Goal: Information Seeking & Learning: Learn about a topic

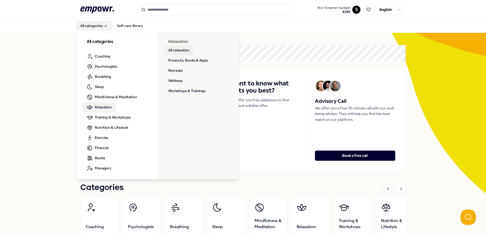
click at [182, 51] on link "All relaxation" at bounding box center [178, 50] width 29 height 10
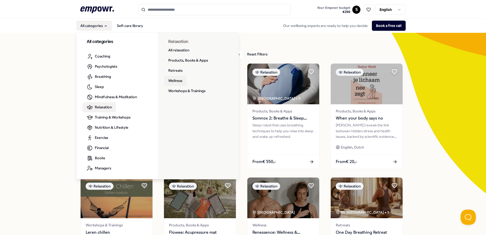
click at [175, 80] on link "Wellness" at bounding box center [175, 81] width 22 height 10
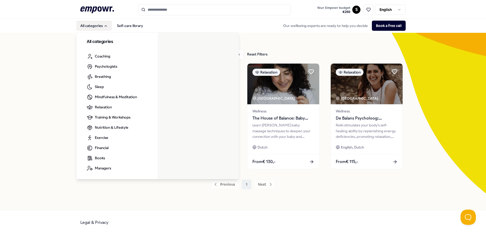
click at [88, 22] on button "All categories" at bounding box center [94, 26] width 36 height 10
click at [96, 27] on button "All categories" at bounding box center [94, 26] width 36 height 10
click at [96, 30] on button "All categories" at bounding box center [94, 26] width 36 height 10
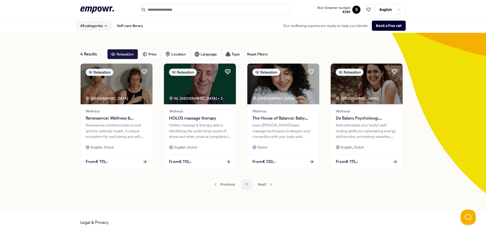
click at [97, 26] on button "All categories" at bounding box center [94, 26] width 36 height 10
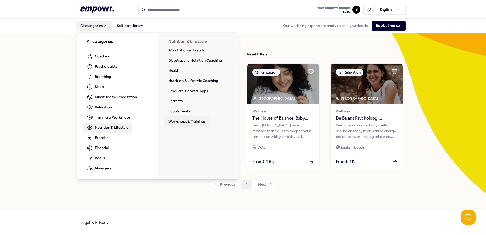
click at [187, 119] on link "Workshops & Trainings" at bounding box center [186, 121] width 45 height 10
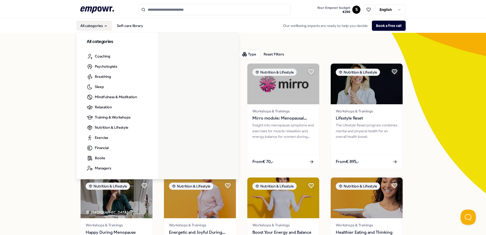
click at [103, 23] on button "All categories" at bounding box center [94, 26] width 36 height 10
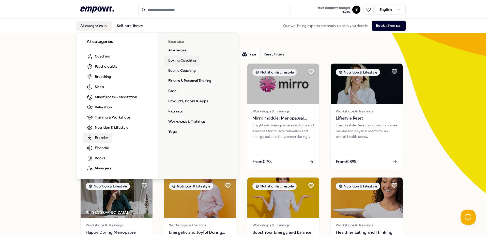
click at [180, 60] on link "Boxing Coaching" at bounding box center [182, 60] width 36 height 10
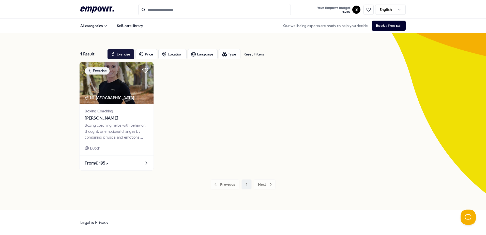
click at [117, 117] on span "[PERSON_NAME]" at bounding box center [117, 118] width 64 height 7
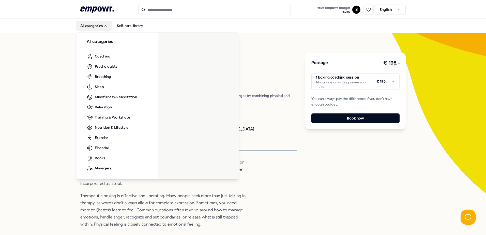
click at [99, 24] on button "All categories" at bounding box center [94, 26] width 36 height 10
click at [99, 27] on button "All categories" at bounding box center [94, 26] width 36 height 10
click at [101, 24] on button "All categories" at bounding box center [94, 26] width 36 height 10
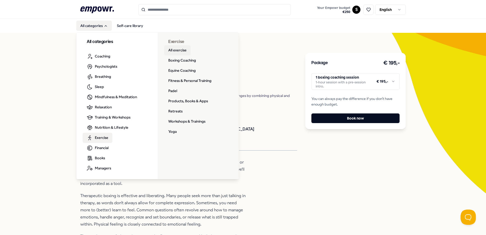
click at [175, 50] on link "All exercise" at bounding box center [177, 50] width 26 height 10
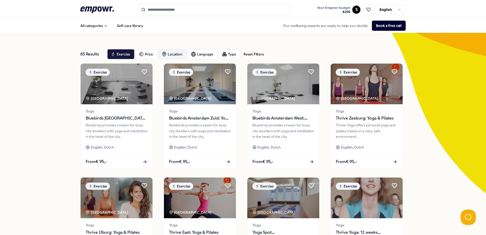
click at [170, 54] on div "Location" at bounding box center [172, 54] width 28 height 10
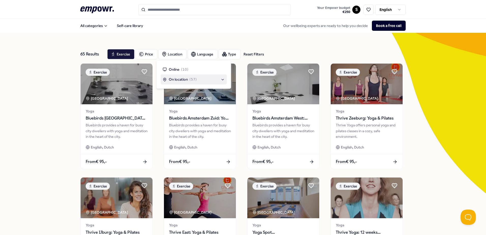
click at [181, 80] on span "On location" at bounding box center [178, 79] width 19 height 6
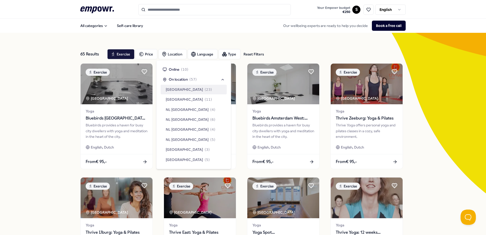
click at [181, 88] on span "[GEOGRAPHIC_DATA]" at bounding box center [184, 90] width 37 height 6
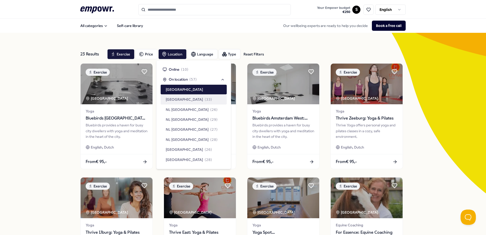
click at [23, 112] on div "23 Results Reset Filters Exercise Price Location Language Type Reset Filters Ex…" at bounding box center [243, 231] width 486 height 397
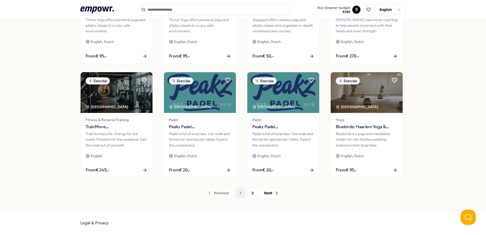
scroll to position [220, 0]
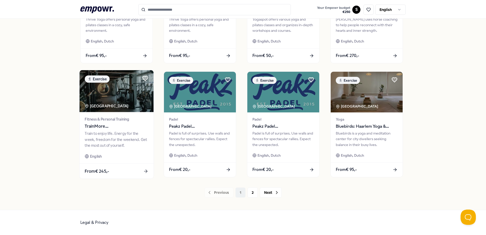
click at [111, 124] on span "TrainMore [GEOGRAPHIC_DATA]: Open Gym" at bounding box center [117, 126] width 64 height 7
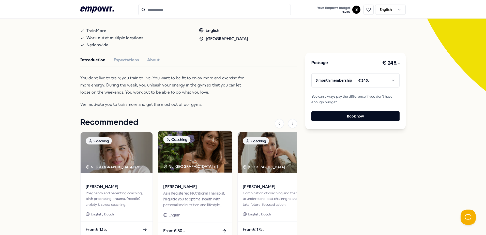
scroll to position [109, 0]
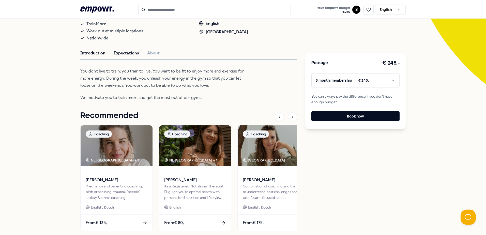
click at [118, 55] on button "Expectations" at bounding box center [126, 53] width 25 height 7
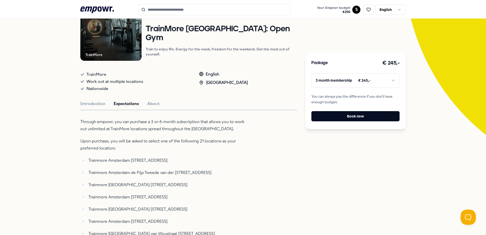
scroll to position [58, 0]
drag, startPoint x: 144, startPoint y: 104, endPoint x: 137, endPoint y: 108, distance: 8.1
click at [147, 104] on button "About" at bounding box center [153, 104] width 12 height 7
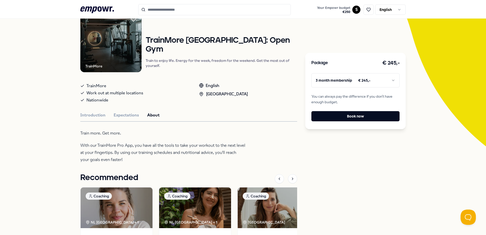
scroll to position [46, 0]
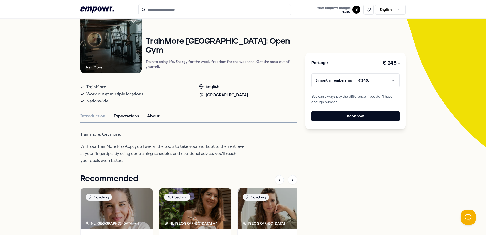
click at [125, 116] on button "Expectations" at bounding box center [126, 116] width 25 height 7
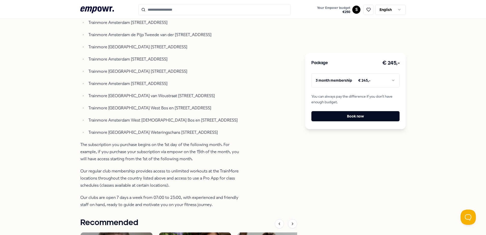
scroll to position [198, 0]
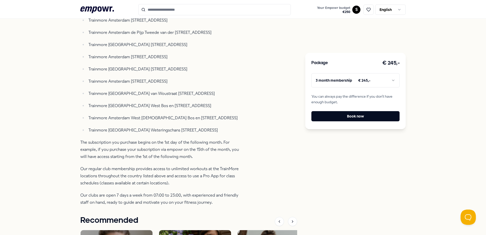
click at [89, 134] on p "Trainmore [GEOGRAPHIC_DATA] Weteringschans [STREET_ADDRESS]" at bounding box center [166, 130] width 157 height 7
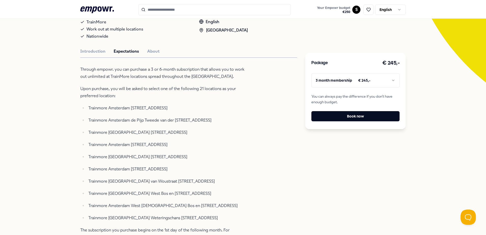
scroll to position [97, 0]
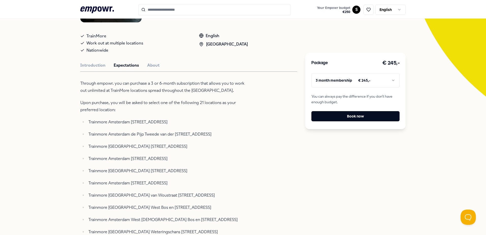
click at [142, 54] on div "Nationwide" at bounding box center [134, 50] width 109 height 7
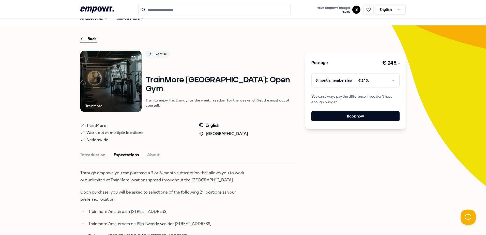
scroll to position [0, 0]
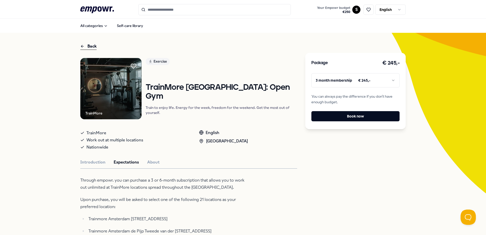
click at [90, 45] on div "Back" at bounding box center [88, 46] width 16 height 7
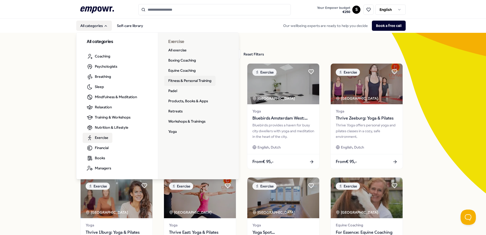
click at [193, 79] on link "Fitness & Personal Training" at bounding box center [189, 81] width 51 height 10
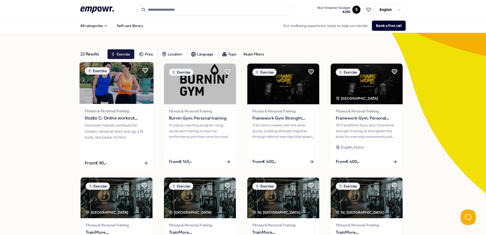
click at [133, 109] on span "Fitness & Personal Training" at bounding box center [117, 111] width 64 height 6
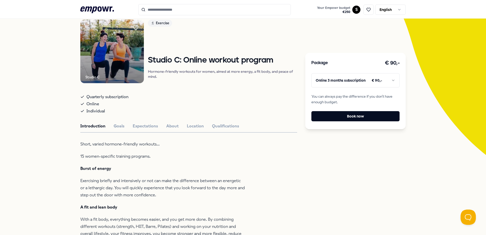
scroll to position [25, 0]
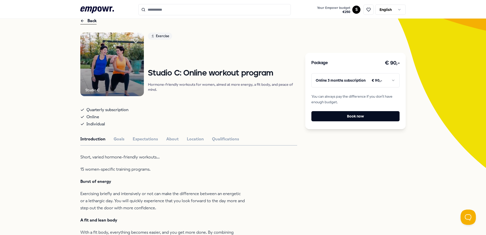
click at [119, 143] on div "Studio C Exercise Studio C: Online workout program Hormone-friendly workouts fo…" at bounding box center [188, 232] width 217 height 398
click at [119, 140] on button "Goals" at bounding box center [119, 139] width 11 height 7
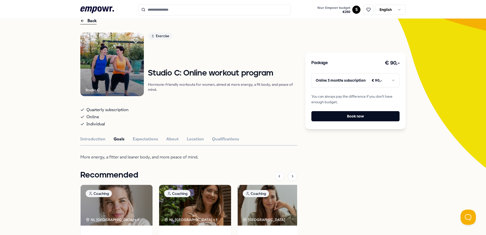
scroll to position [76, 0]
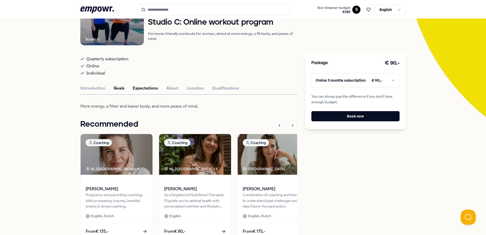
click at [143, 89] on button "Expectations" at bounding box center [145, 88] width 25 height 7
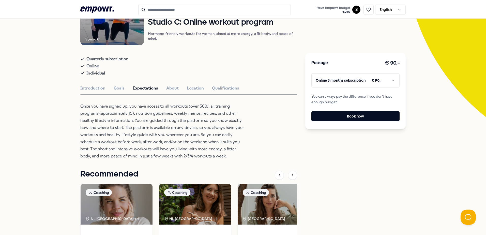
click at [173, 92] on div "Studio C Exercise Studio C: Online workout program Hormone-friendly workouts fo…" at bounding box center [188, 138] width 217 height 313
click at [171, 89] on button "About" at bounding box center [172, 88] width 12 height 7
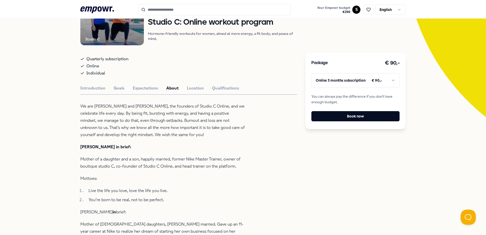
click at [184, 84] on div "Studio C Exercise Studio C: Online workout program Hormone-friendly workouts fo…" at bounding box center [188, 196] width 217 height 429
click at [187, 90] on button "Location" at bounding box center [195, 88] width 17 height 7
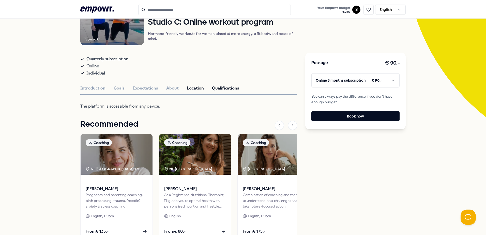
click at [225, 90] on button "Qualifications" at bounding box center [225, 88] width 27 height 7
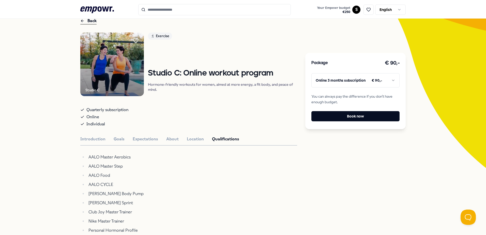
scroll to position [0, 0]
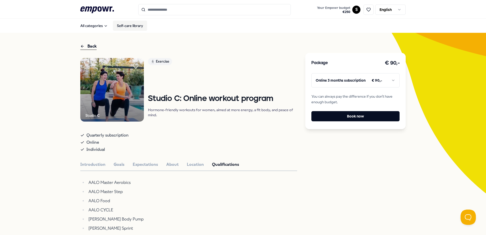
click at [127, 26] on link "Self-care library" at bounding box center [130, 26] width 34 height 10
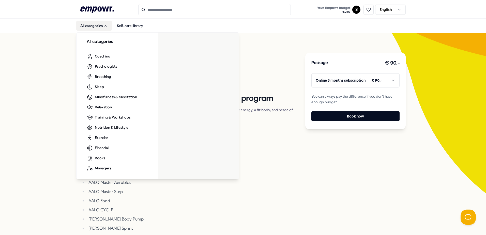
click at [83, 27] on button "All categories" at bounding box center [94, 26] width 36 height 10
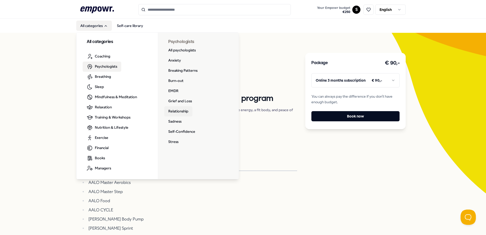
click at [182, 111] on link "Relationship" at bounding box center [178, 111] width 28 height 10
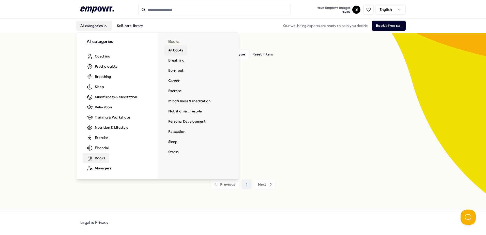
click at [174, 49] on link "All books" at bounding box center [175, 50] width 23 height 10
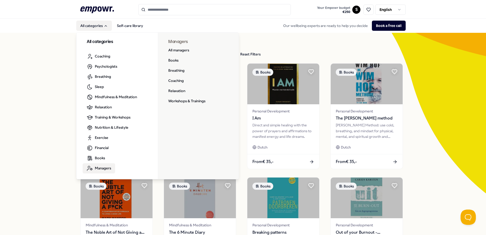
click at [96, 166] on span "Managers" at bounding box center [103, 168] width 16 height 6
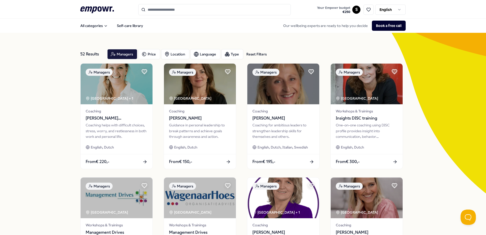
click at [98, 7] on icon at bounding box center [97, 9] width 34 height 7
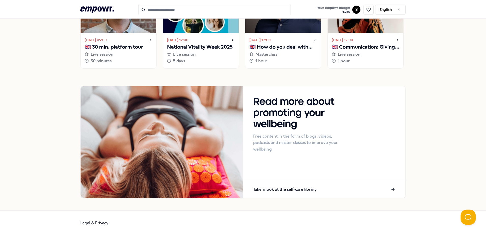
scroll to position [433, 0]
